Goal: Task Accomplishment & Management: Use online tool/utility

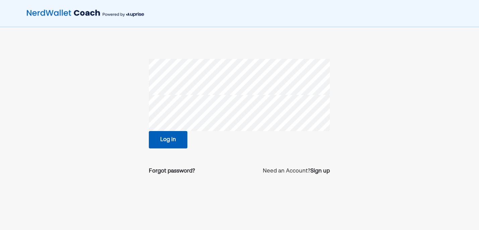
click at [168, 140] on button "Log in" at bounding box center [168, 139] width 39 height 17
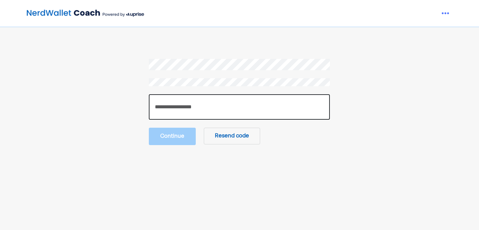
click at [230, 118] on input "number" at bounding box center [239, 106] width 181 height 25
paste input "******"
type input "******"
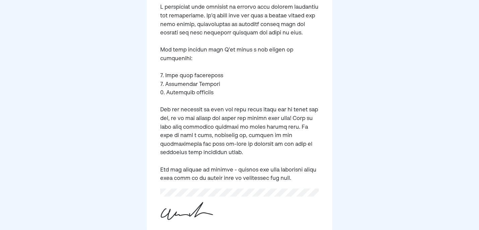
scroll to position [203, 0]
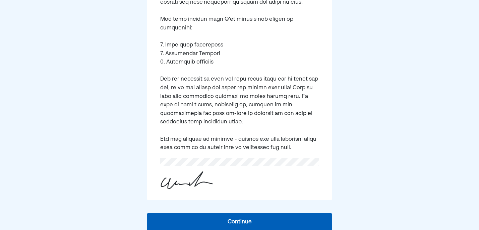
click at [247, 214] on button "Continue" at bounding box center [239, 222] width 185 height 17
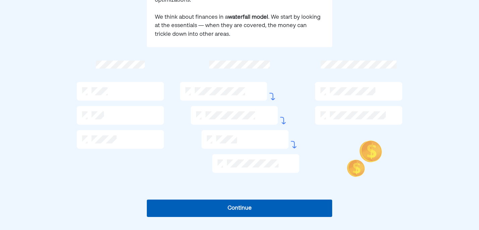
scroll to position [116, 0]
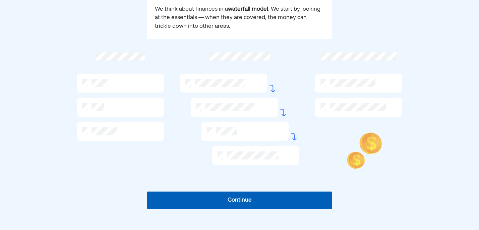
click at [300, 199] on button "Continue" at bounding box center [239, 200] width 185 height 17
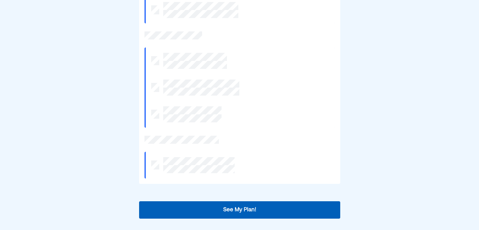
scroll to position [230, 0]
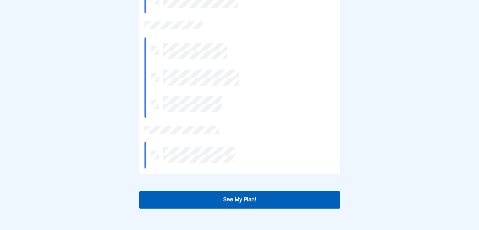
click at [274, 205] on button "See My Plan!" at bounding box center [239, 200] width 201 height 17
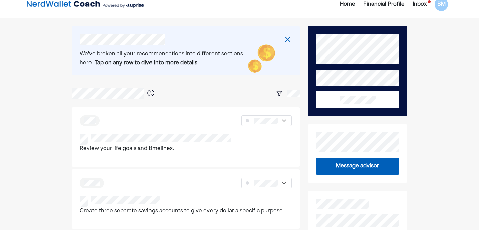
scroll to position [9, 0]
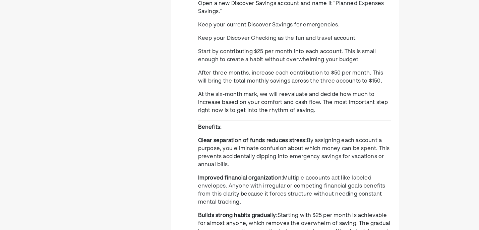
scroll to position [345, 0]
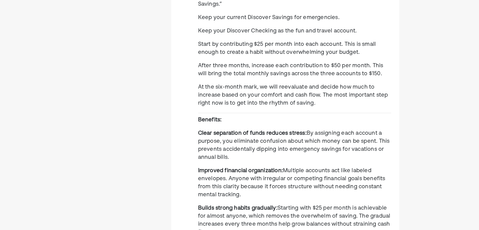
click at [364, 132] on span "By assigning each account a purpose, you eliminate confusion about which money …" at bounding box center [294, 145] width 192 height 29
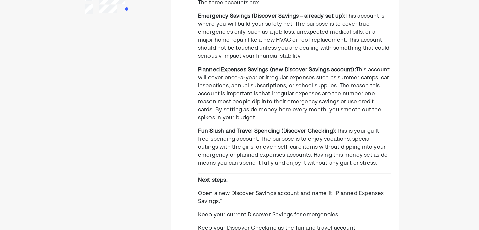
scroll to position [0, 0]
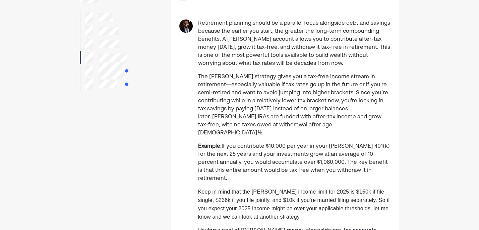
scroll to position [43, 0]
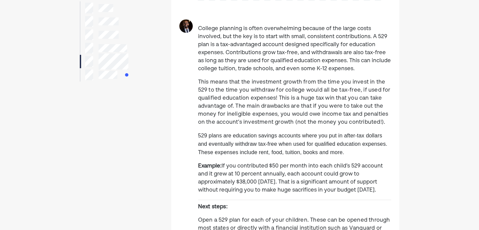
scroll to position [44, 0]
